Goal: Task Accomplishment & Management: Manage account settings

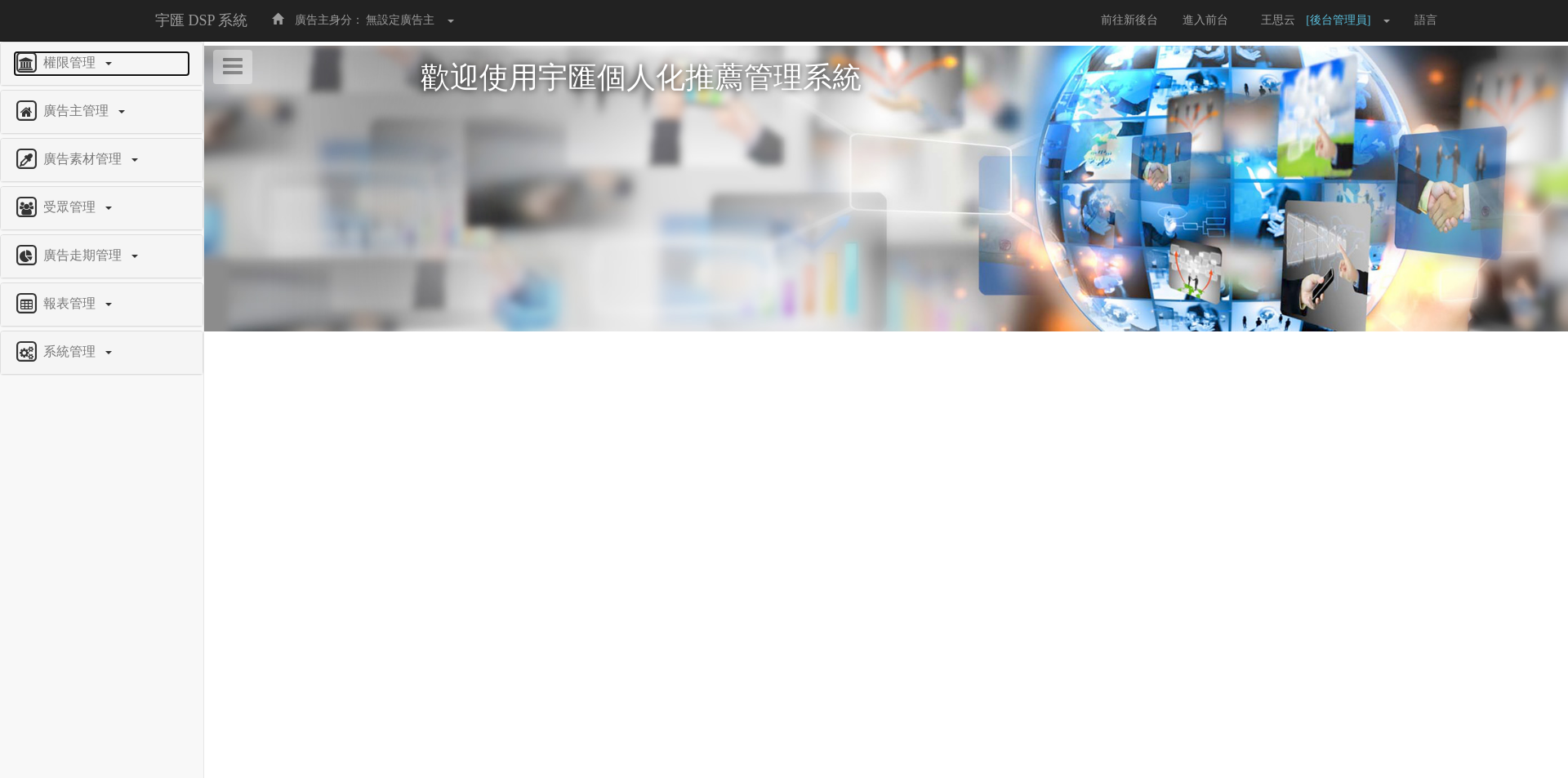
click at [74, 60] on span "權限管理" at bounding box center [72, 62] width 65 height 14
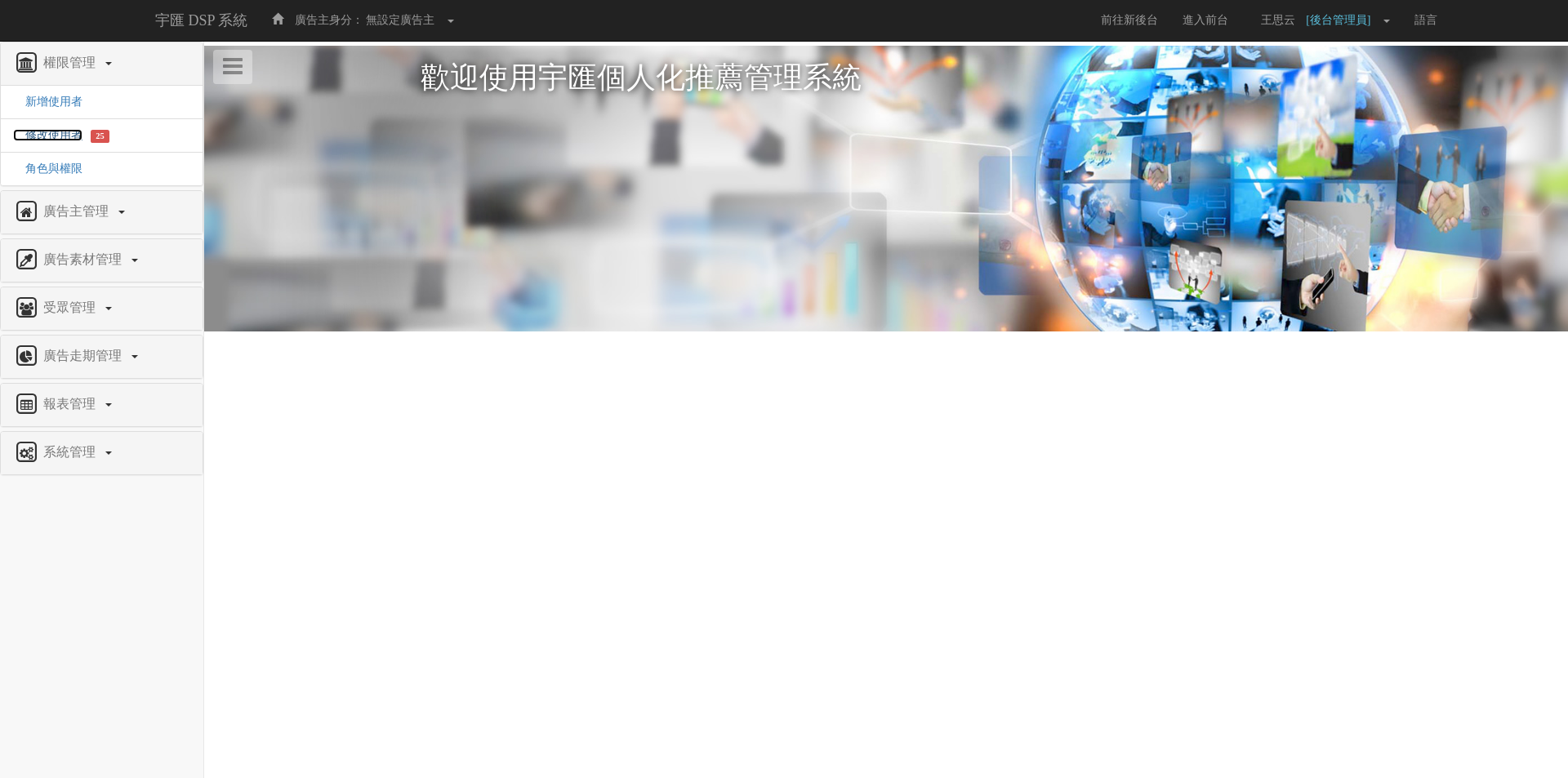
click at [66, 137] on span "修改使用者" at bounding box center [47, 135] width 69 height 12
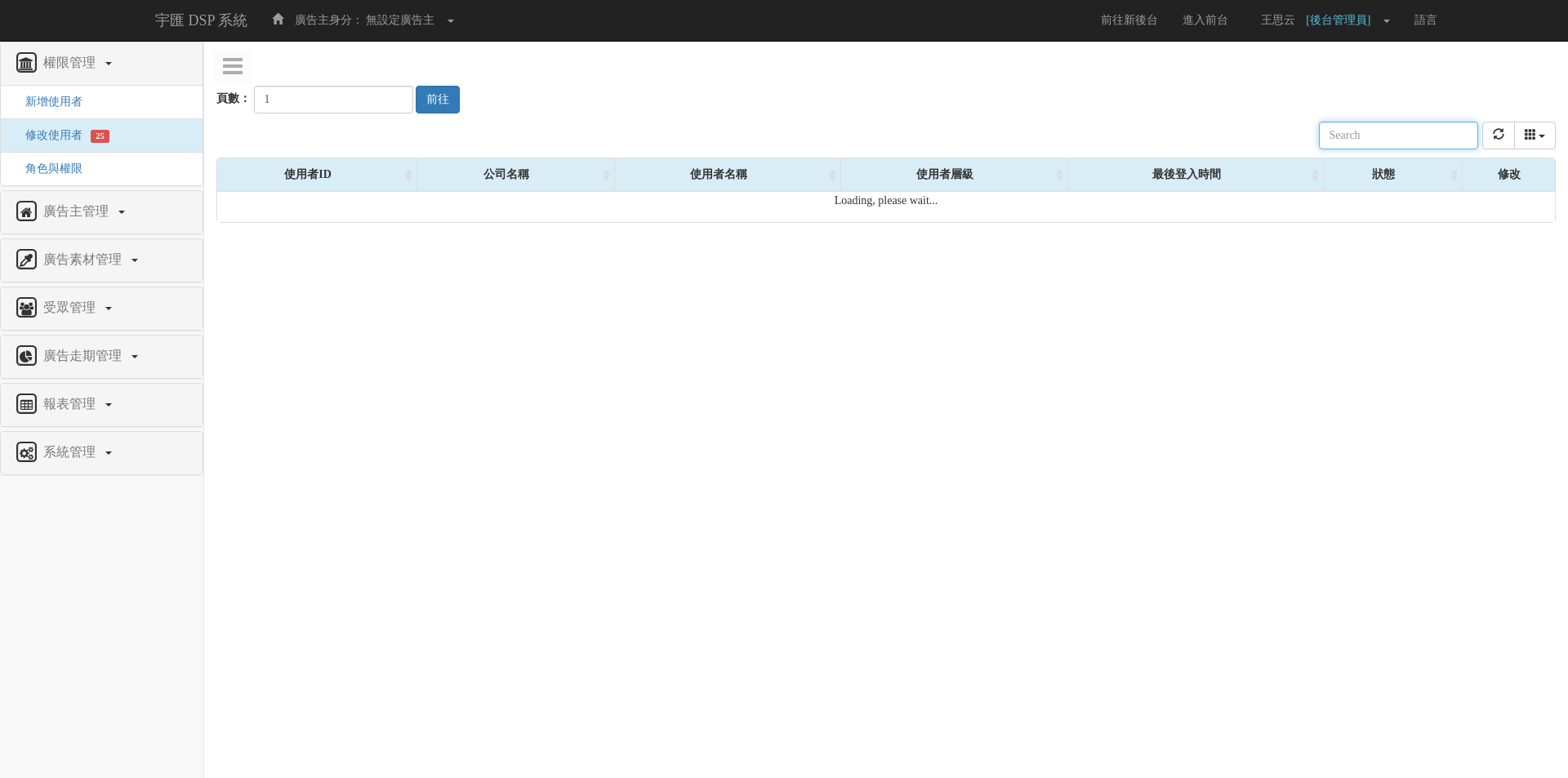
click at [1399, 140] on input "text" at bounding box center [1398, 136] width 159 height 28
paste input "[EMAIL_ADDRESS][DOMAIN_NAME]"
type input "[EMAIL_ADDRESS][DOMAIN_NAME]"
